Goal: Transaction & Acquisition: Purchase product/service

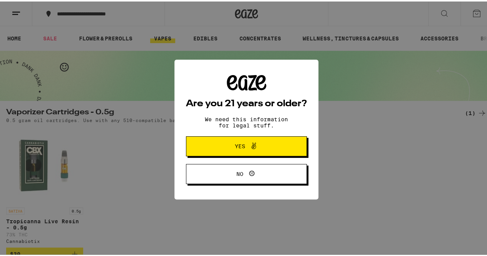
click at [129, 88] on div "Are you 21 years or older? We need this information for legal stuff. Yes No" at bounding box center [246, 128] width 493 height 256
click at [209, 148] on button "Yes" at bounding box center [246, 145] width 121 height 20
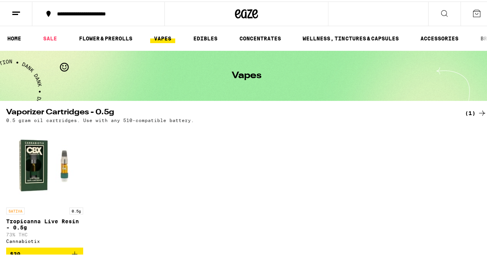
click at [111, 39] on link "FLOWER & PREROLLS" at bounding box center [105, 36] width 61 height 9
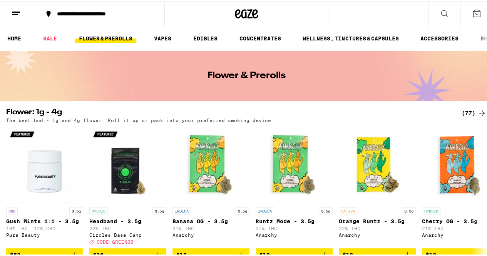
click at [51, 34] on link "SALE" at bounding box center [50, 36] width 22 height 9
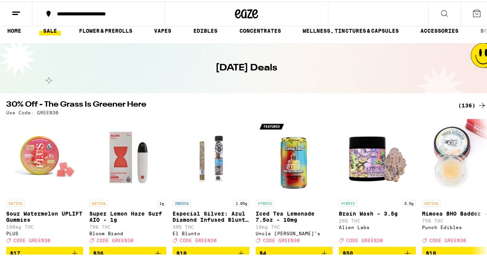
scroll to position [6, 0]
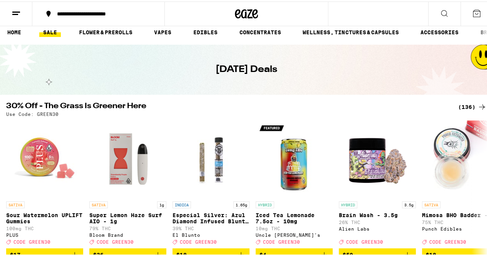
click at [459, 103] on div "(136)" at bounding box center [472, 105] width 28 height 9
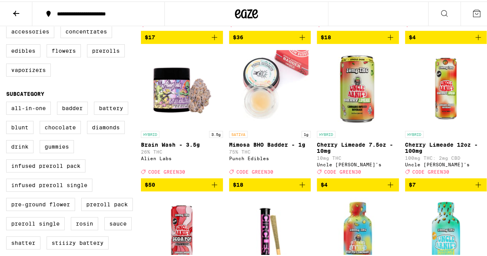
scroll to position [211, 0]
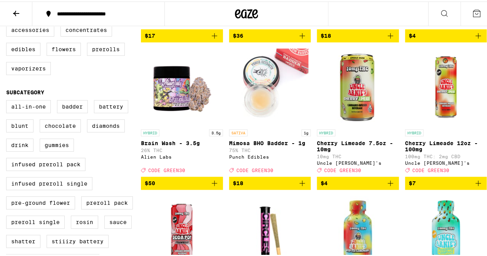
click at [32, 112] on label "All-In-One" at bounding box center [28, 105] width 45 height 13
click at [8, 100] on input "All-In-One" at bounding box center [8, 100] width 0 height 0
checkbox input "true"
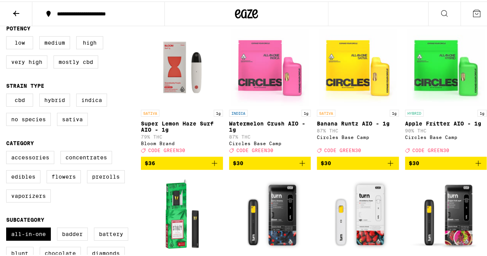
scroll to position [196, 0]
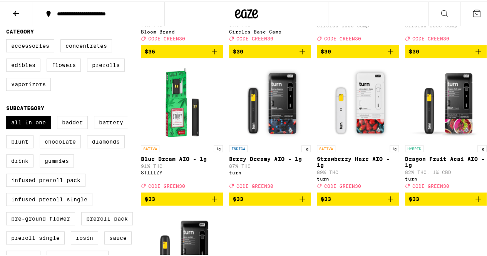
click at [118, 127] on label "Battery" at bounding box center [111, 120] width 34 height 13
click at [8, 116] on input "Battery" at bounding box center [8, 115] width 0 height 0
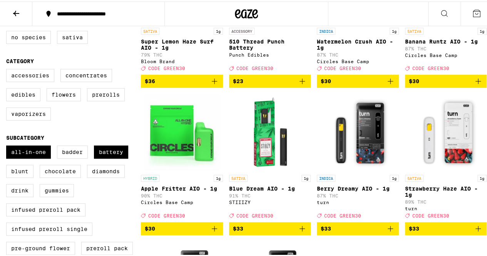
scroll to position [166, 0]
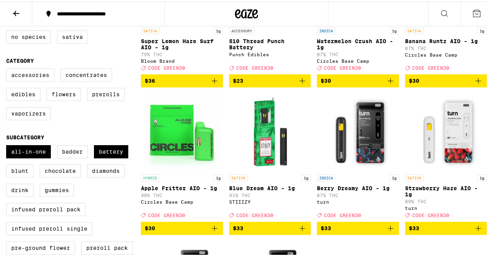
click at [108, 157] on label "Battery" at bounding box center [111, 150] width 34 height 13
click at [8, 145] on input "Battery" at bounding box center [8, 145] width 0 height 0
checkbox input "false"
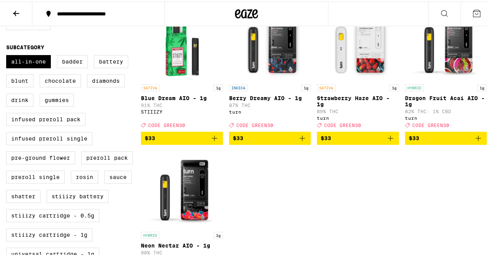
scroll to position [230, 0]
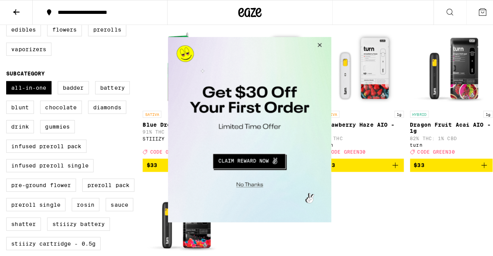
click at [316, 39] on button "Close Modal" at bounding box center [316, 46] width 21 height 18
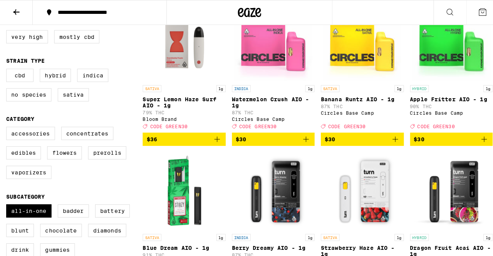
scroll to position [109, 0]
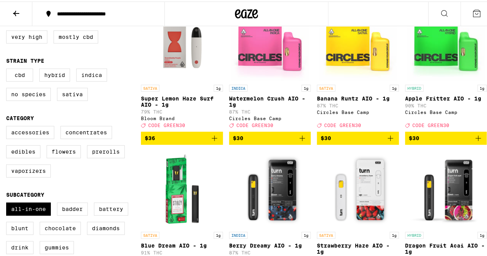
click at [179, 204] on img "Open page for Blue Dream AIO - 1g from STIIIZY" at bounding box center [181, 187] width 77 height 77
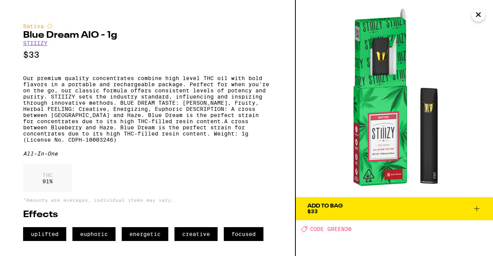
click at [476, 15] on icon "Close" at bounding box center [478, 15] width 9 height 12
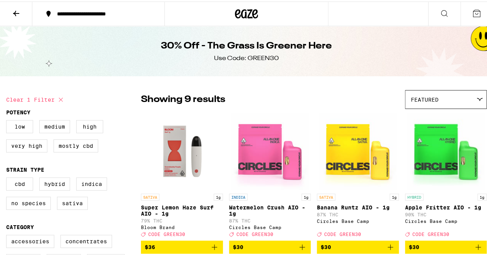
click at [17, 14] on icon at bounding box center [16, 11] width 9 height 9
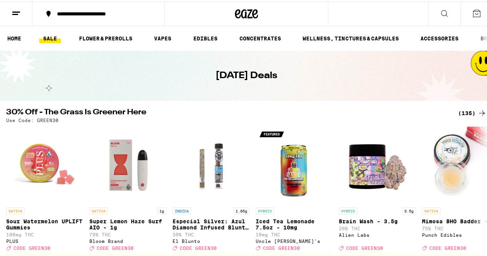
click at [122, 40] on link "FLOWER & PREROLLS" at bounding box center [105, 36] width 61 height 9
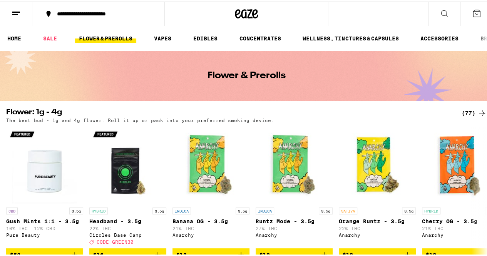
click at [198, 35] on link "EDIBLES" at bounding box center [205, 36] width 32 height 9
click at [253, 36] on link "CONCENTRATES" at bounding box center [260, 36] width 49 height 9
click at [251, 38] on link "CONCENTRATES" at bounding box center [260, 36] width 49 height 9
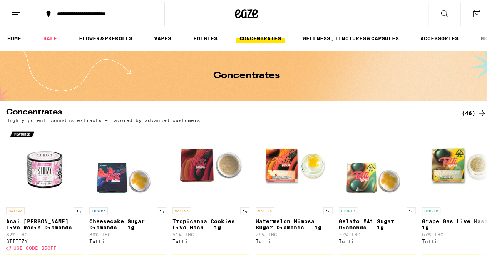
click at [213, 36] on link "EDIBLES" at bounding box center [205, 36] width 32 height 9
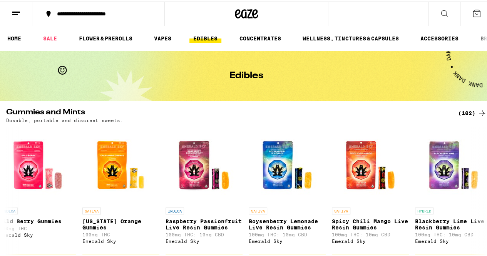
click at [162, 38] on link "VAPES" at bounding box center [162, 36] width 25 height 9
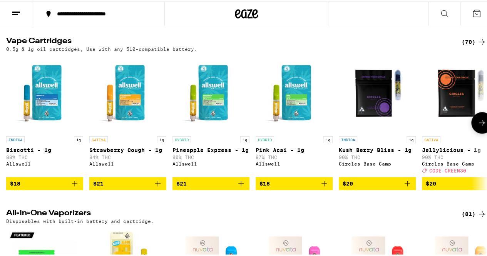
scroll to position [277, 0]
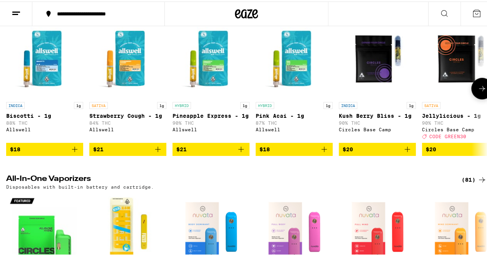
click at [478, 92] on icon at bounding box center [481, 86] width 9 height 9
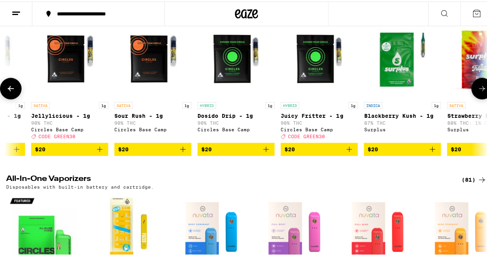
click at [478, 92] on icon at bounding box center [481, 86] width 9 height 9
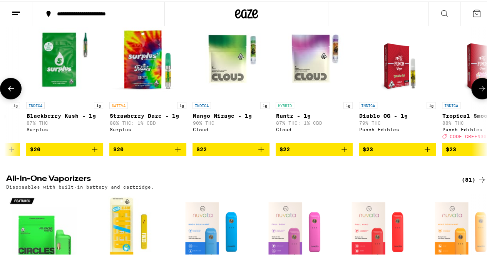
scroll to position [0, 782]
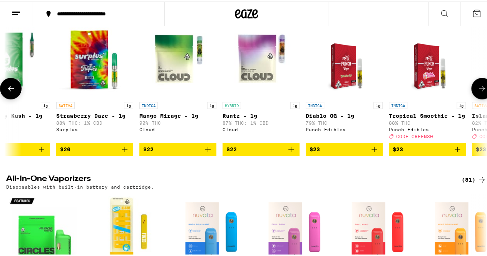
click at [478, 92] on icon at bounding box center [481, 86] width 9 height 9
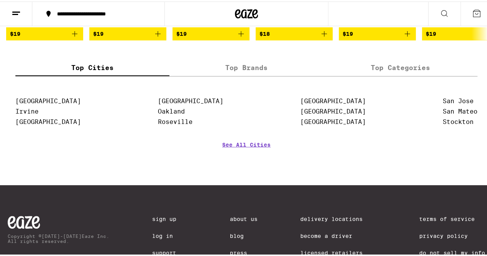
scroll to position [920, 0]
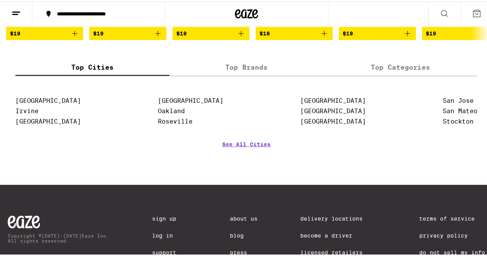
click at [250, 74] on label "Top Brands" at bounding box center [246, 66] width 154 height 17
click at [0, 0] on input "Top Brands" at bounding box center [0, 0] width 0 height 0
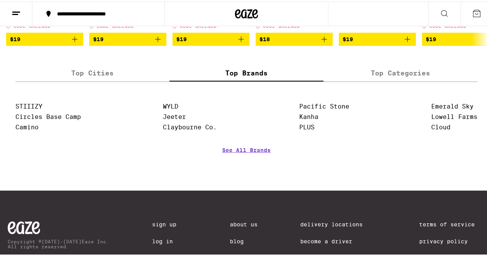
scroll to position [914, 0]
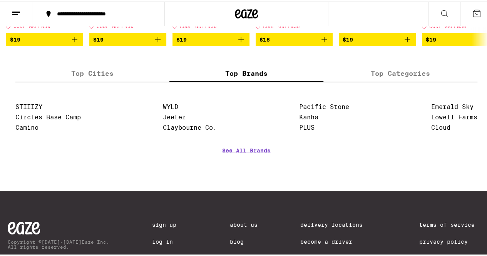
click at [175, 119] on link "Jeeter" at bounding box center [174, 115] width 23 height 7
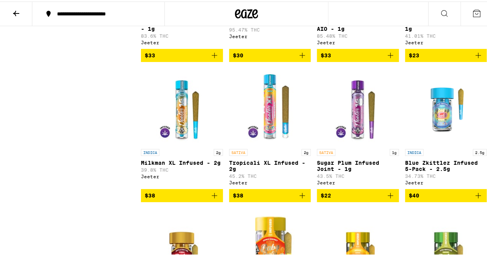
scroll to position [2415, 0]
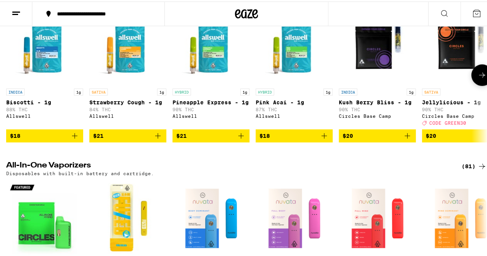
scroll to position [412, 0]
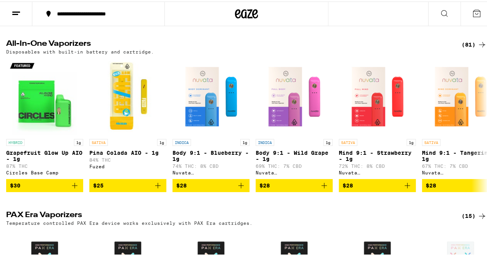
click at [477, 48] on icon at bounding box center [481, 42] width 9 height 9
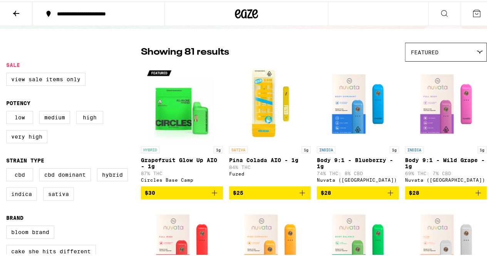
scroll to position [47, 0]
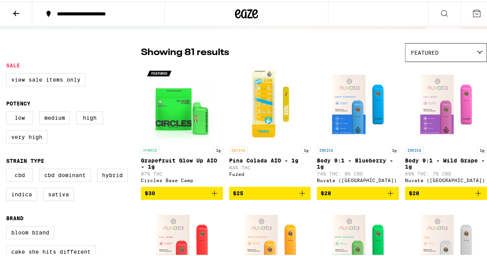
click at [57, 78] on label "View Sale Items Only" at bounding box center [45, 78] width 79 height 13
click at [8, 73] on input "View Sale Items Only" at bounding box center [8, 73] width 0 height 0
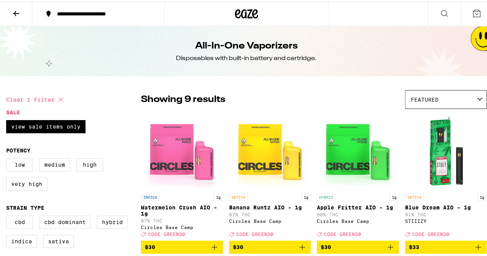
click at [79, 129] on label "View Sale Items Only" at bounding box center [45, 125] width 79 height 13
click at [8, 120] on input "View Sale Items Only" at bounding box center [8, 120] width 0 height 0
checkbox input "false"
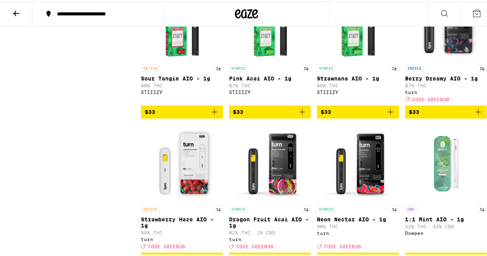
scroll to position [1784, 0]
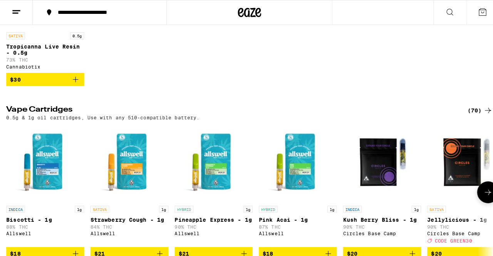
scroll to position [174, 0]
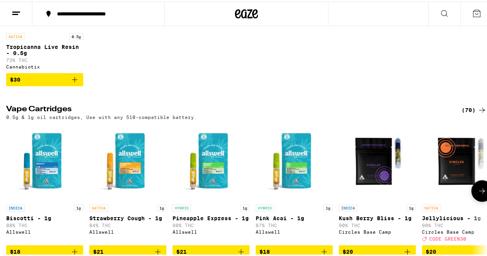
click at [123, 181] on img "Open page for Strawberry Cough - 1g from Allswell" at bounding box center [127, 160] width 77 height 77
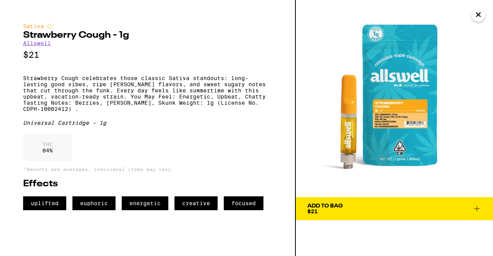
click at [480, 14] on icon "Close" at bounding box center [478, 15] width 9 height 12
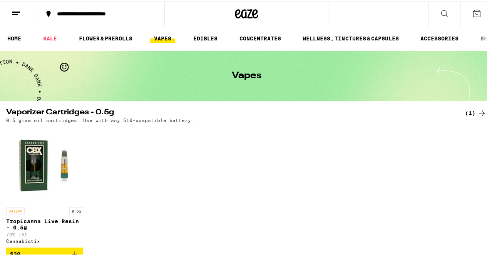
click at [15, 14] on icon at bounding box center [16, 11] width 9 height 9
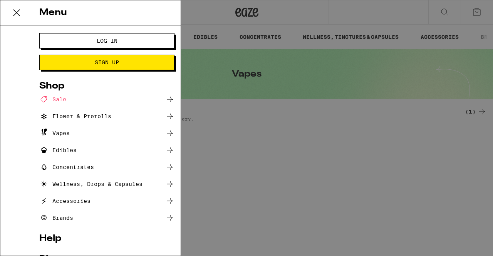
click at [62, 131] on div "Vapes" at bounding box center [54, 133] width 30 height 9
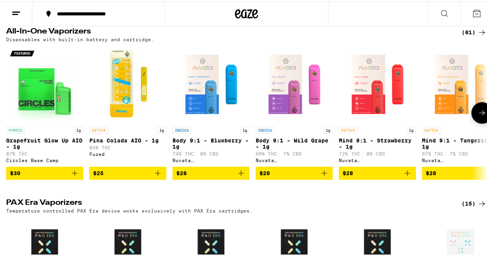
scroll to position [424, 0]
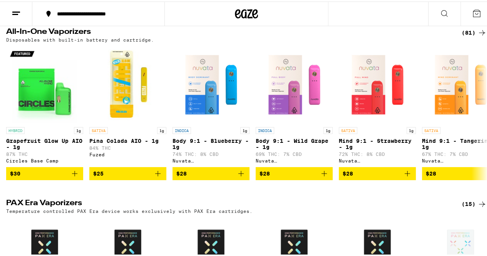
click at [464, 36] on div "(81)" at bounding box center [474, 31] width 25 height 9
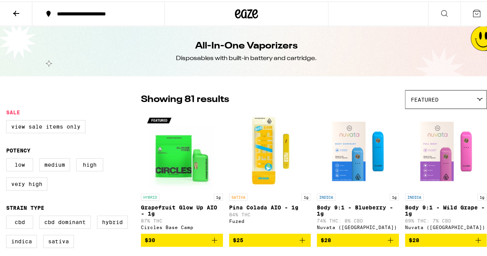
click at [437, 92] on div "Featured" at bounding box center [445, 98] width 81 height 18
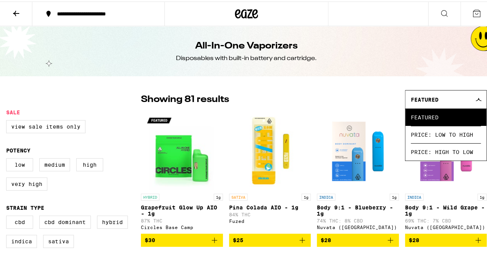
click at [430, 132] on span "Price: Low to High" at bounding box center [446, 132] width 70 height 17
